Goal: Download file/media

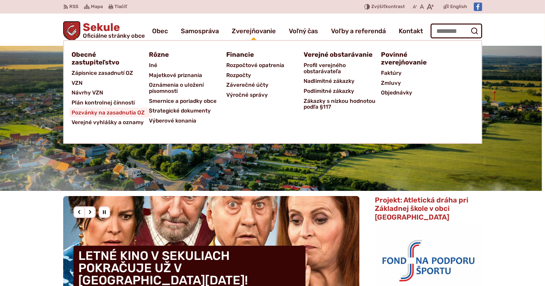
click at [120, 109] on span "Pozvánky na zasadnutia OZ" at bounding box center [108, 113] width 73 height 10
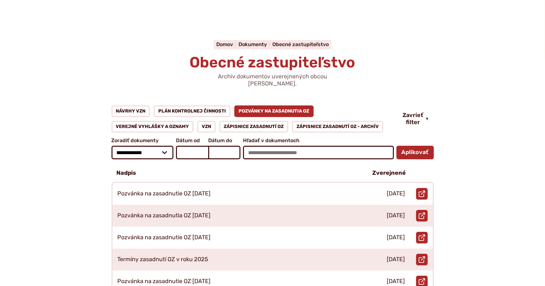
scroll to position [43, 0]
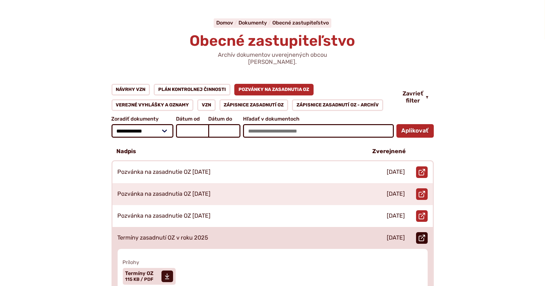
click at [423, 235] on icon at bounding box center [422, 238] width 6 height 6
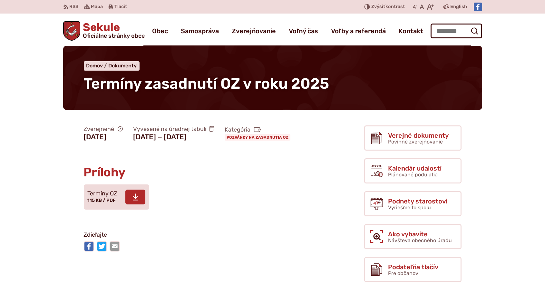
click at [136, 201] on icon at bounding box center [136, 197] width 6 height 8
